Goal: Find contact information: Find contact information

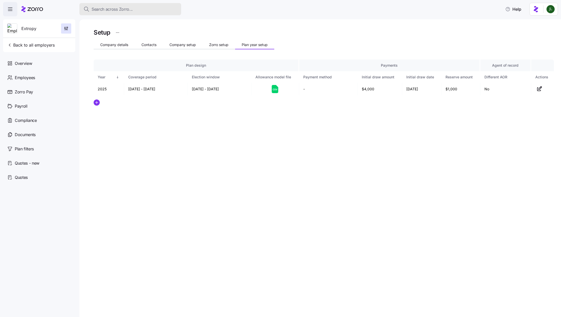
drag, startPoint x: 0, startPoint y: 0, endPoint x: 104, endPoint y: 10, distance: 104.3
click at [104, 10] on span "Search across Zorro..." at bounding box center [112, 9] width 41 height 6
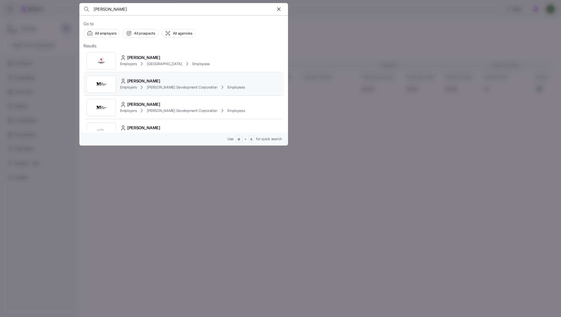
type input "[PERSON_NAME]"
click at [165, 85] on span "[PERSON_NAME] Development Corporation" at bounding box center [182, 87] width 70 height 5
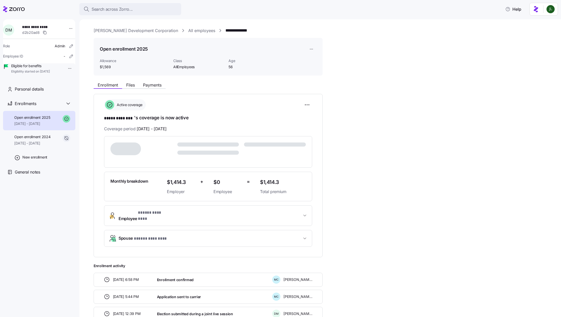
click at [142, 32] on link "[PERSON_NAME] Development Corporation" at bounding box center [136, 30] width 84 height 6
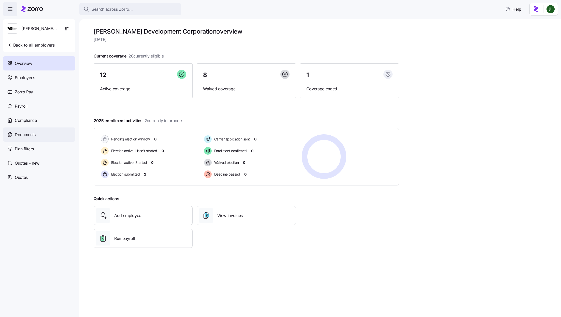
click at [25, 128] on div "Documents" at bounding box center [39, 134] width 72 height 14
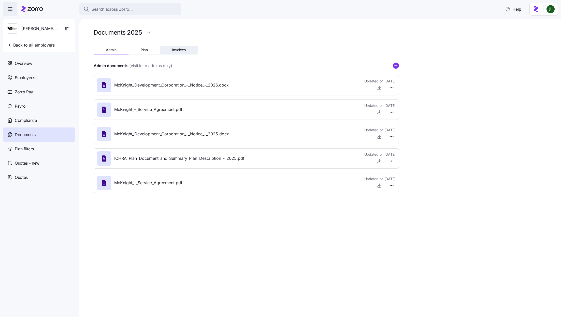
click at [176, 50] on span "Invoices" at bounding box center [179, 50] width 14 height 4
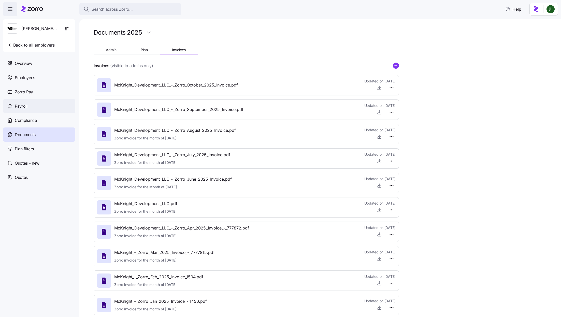
click at [25, 102] on div "Payroll" at bounding box center [39, 106] width 72 height 14
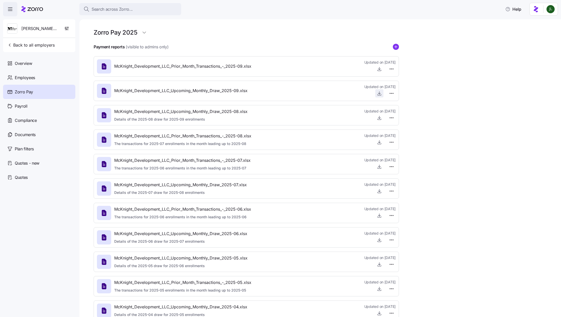
click at [379, 94] on icon "button" at bounding box center [379, 93] width 5 height 5
click at [510, 145] on div "Zorro Pay 2025 Payment reports (visible to admins only) McKnight_Development_LL…" at bounding box center [320, 168] width 482 height 298
click at [485, 75] on div "Zorro Pay 2025 Payment reports (visible to admins only) McKnight_Development_LL…" at bounding box center [320, 168] width 482 height 298
click at [378, 115] on span "button" at bounding box center [380, 118] width 8 height 8
click at [380, 119] on icon "button" at bounding box center [379, 117] width 5 height 5
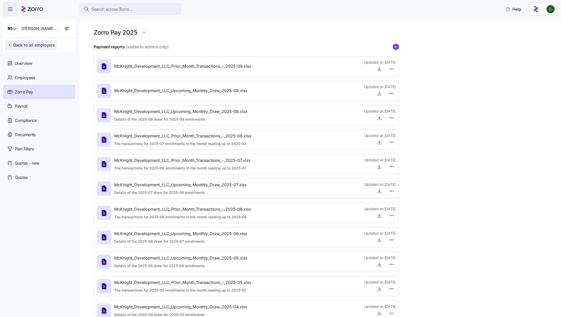
click at [46, 47] on span "Back to all employers" at bounding box center [31, 45] width 48 height 6
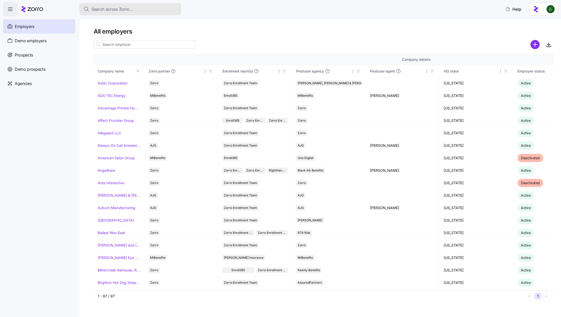
click at [134, 9] on div "Search across Zorro..." at bounding box center [130, 9] width 94 height 6
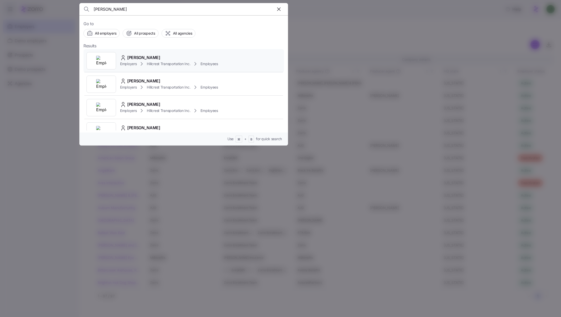
type input "[PERSON_NAME]"
click at [158, 66] on span "Hillcrest Transportation Inc." at bounding box center [169, 63] width 44 height 5
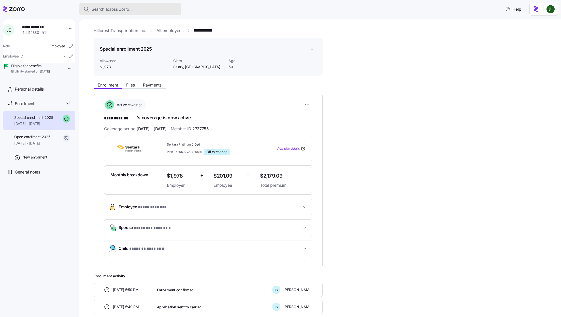
click at [135, 5] on button "Search across Zorro..." at bounding box center [130, 9] width 102 height 12
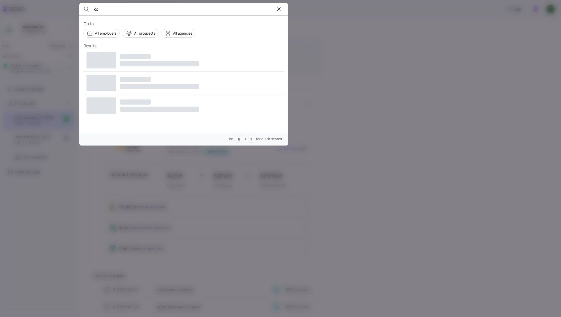
type input "k"
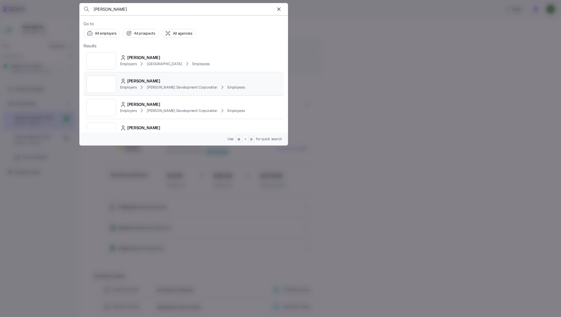
type input "[PERSON_NAME]"
click at [162, 86] on span "[PERSON_NAME] Development Corporation" at bounding box center [182, 87] width 70 height 5
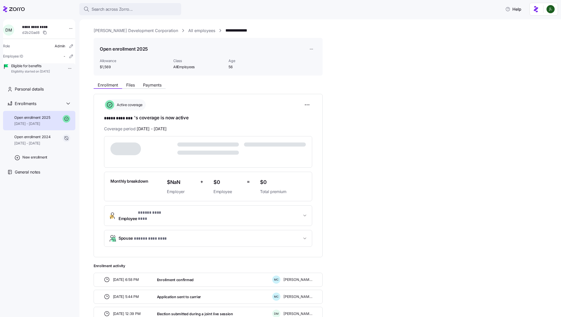
click at [146, 30] on link "[PERSON_NAME] Development Corporation" at bounding box center [136, 30] width 84 height 6
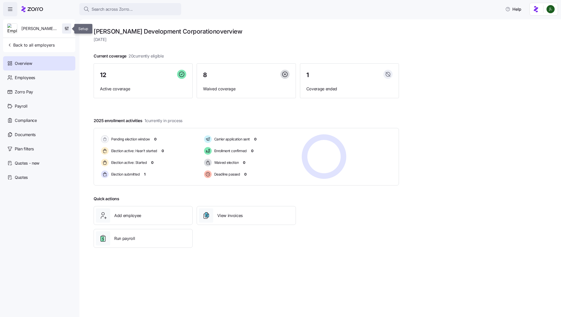
click at [63, 26] on span "button" at bounding box center [66, 29] width 9 height 10
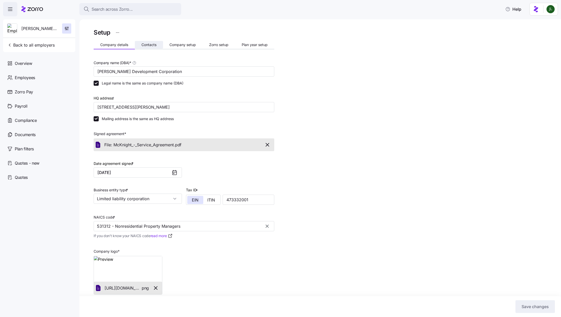
click at [153, 43] on span "Contacts" at bounding box center [148, 45] width 15 height 4
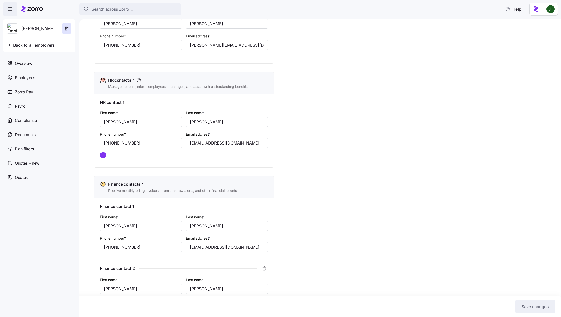
scroll to position [221, 0]
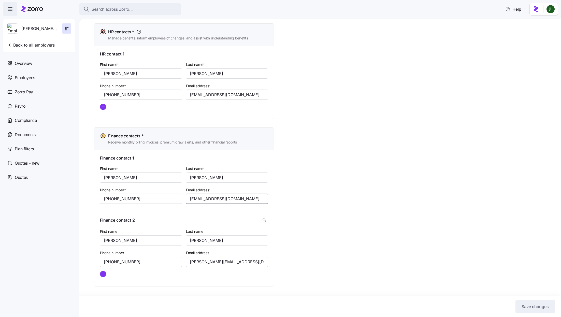
drag, startPoint x: 249, startPoint y: 197, endPoint x: 138, endPoint y: 190, distance: 110.6
click at [138, 190] on div "First name * [PERSON_NAME] Last name * [PERSON_NAME] Phone number* [PHONE_NUMBE…" at bounding box center [184, 188] width 172 height 51
click at [322, 211] on div "Setup Company details Contacts Company setup Zorro setup Plan year setup Onboar…" at bounding box center [324, 59] width 460 height 503
drag, startPoint x: 246, startPoint y: 198, endPoint x: 171, endPoint y: 198, distance: 74.5
click at [171, 198] on div "First name * [PERSON_NAME] Last name * [PERSON_NAME] Phone number* [PHONE_NUMBE…" at bounding box center [184, 188] width 172 height 51
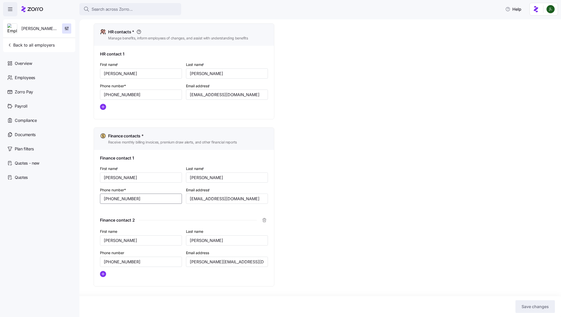
drag, startPoint x: 160, startPoint y: 198, endPoint x: 51, endPoint y: 192, distance: 109.3
click at [51, 192] on div "Search across Zorro... Help [PERSON_NAME] Development Corporation Back to all e…" at bounding box center [280, 157] width 561 height 314
drag, startPoint x: 140, startPoint y: 179, endPoint x: 50, endPoint y: 172, distance: 90.1
click at [50, 172] on div "Search across Zorro... Help [PERSON_NAME] Development Corporation Back to all e…" at bounding box center [280, 157] width 561 height 314
drag, startPoint x: 222, startPoint y: 172, endPoint x: 162, endPoint y: 176, distance: 60.4
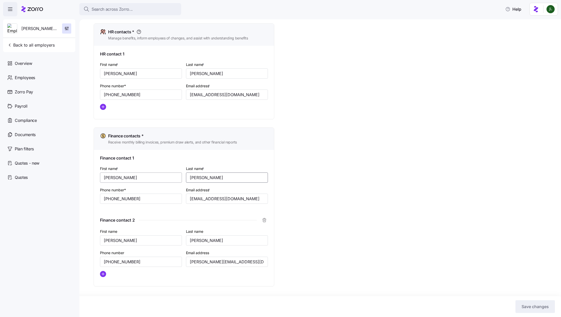
click at [161, 176] on div "First name * [PERSON_NAME] Last name * [PERSON_NAME] Phone number* [PHONE_NUMBE…" at bounding box center [184, 188] width 172 height 51
drag, startPoint x: 205, startPoint y: 177, endPoint x: 160, endPoint y: 177, distance: 45.0
click at [160, 177] on div "First name * [PERSON_NAME] Last name * [PERSON_NAME] Phone number* [PHONE_NUMBE…" at bounding box center [184, 188] width 172 height 51
drag, startPoint x: 139, startPoint y: 200, endPoint x: 67, endPoint y: 193, distance: 73.1
click at [67, 193] on div "Search across Zorro... Help [PERSON_NAME] Development Corporation Back to all e…" at bounding box center [280, 157] width 561 height 314
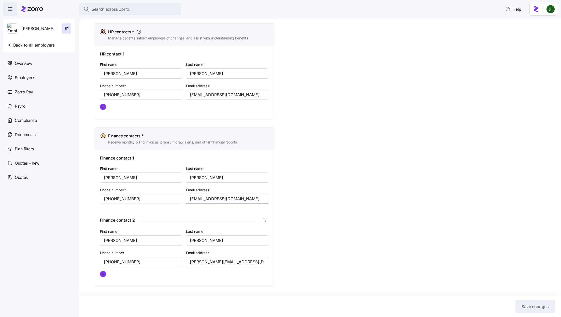
drag, startPoint x: 259, startPoint y: 197, endPoint x: 143, endPoint y: 186, distance: 116.5
click at [143, 186] on div "First name * [PERSON_NAME] Last name * [PERSON_NAME] Phone number* [PHONE_NUMBE…" at bounding box center [184, 188] width 172 height 51
